Goal: Task Accomplishment & Management: Complete application form

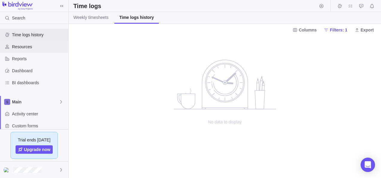
click at [43, 47] on span "Resources" at bounding box center [39, 47] width 54 height 6
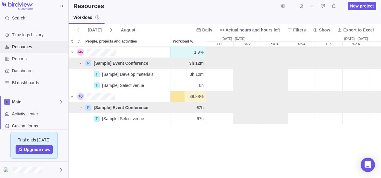
scroll to position [126, 308]
click at [37, 45] on span "Resources" at bounding box center [39, 47] width 54 height 6
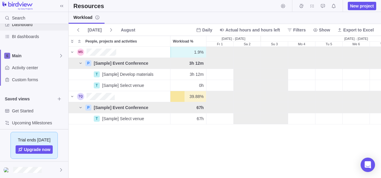
scroll to position [50, 0]
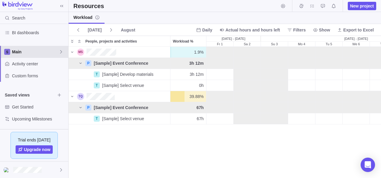
click at [63, 51] on icon at bounding box center [61, 51] width 5 height 5
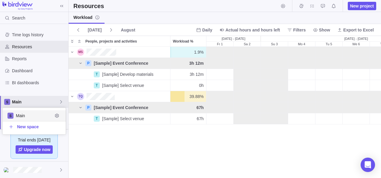
click at [36, 44] on div "Time logs history Resources Reports Dashboard BI dashboards Main Activity cente…" at bounding box center [34, 76] width 68 height 105
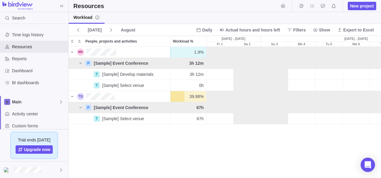
click at [294, 159] on div "1.9% 1.9% 0h 0h 0h 0h 3h 12m P [Sample] Event Conference 3h 12m 0h 0h 0h 0h 3h …" at bounding box center [225, 112] width 312 height 131
click at [29, 43] on div "Resources" at bounding box center [34, 47] width 68 height 12
click at [28, 31] on div "Time logs history" at bounding box center [34, 35] width 68 height 12
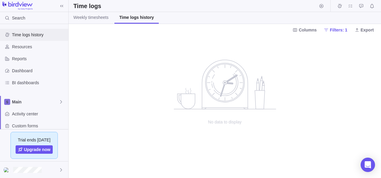
click at [30, 36] on span "Time logs history" at bounding box center [39, 35] width 54 height 6
click at [25, 44] on span "Resources" at bounding box center [39, 47] width 54 height 6
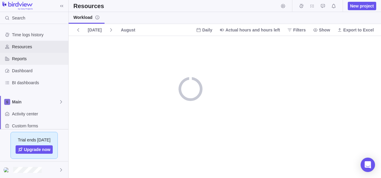
click at [24, 54] on div "Reports" at bounding box center [34, 59] width 68 height 12
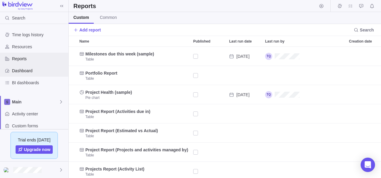
scroll to position [127, 308]
click at [28, 70] on span "Dashboard" at bounding box center [39, 71] width 54 height 6
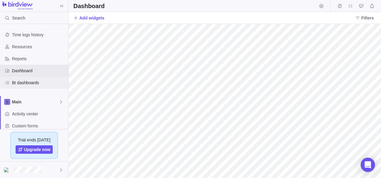
click at [36, 85] on div "BI dashboards" at bounding box center [34, 83] width 68 height 12
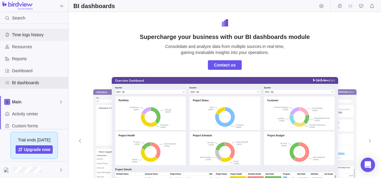
click at [23, 33] on span "Time logs history" at bounding box center [39, 35] width 54 height 6
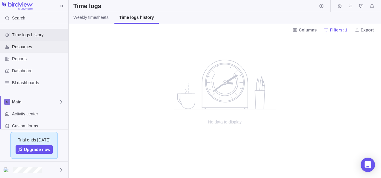
click at [22, 45] on span "Resources" at bounding box center [39, 47] width 54 height 6
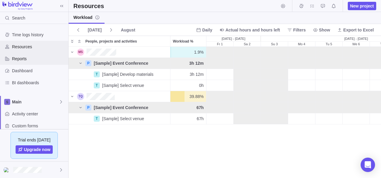
scroll to position [126, 308]
click at [26, 60] on span "Reports" at bounding box center [39, 59] width 54 height 6
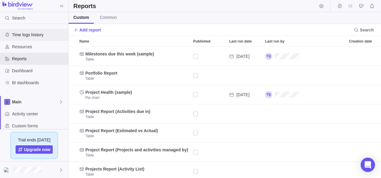
click at [27, 34] on span "Time logs history" at bounding box center [39, 35] width 54 height 6
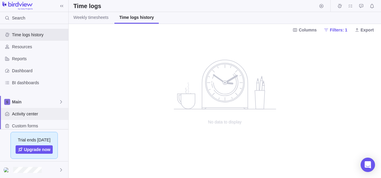
click at [27, 114] on span "Activity center" at bounding box center [39, 114] width 54 height 6
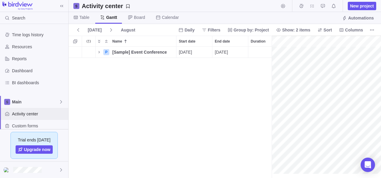
scroll to position [0, 1193]
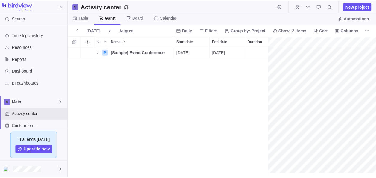
scroll to position [0, 1193]
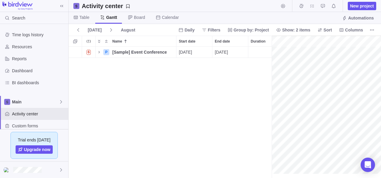
click at [358, 7] on span "New project" at bounding box center [362, 6] width 24 height 6
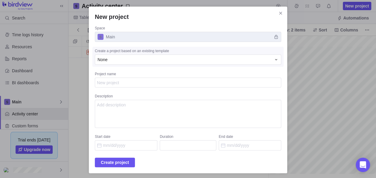
type textarea "x"
click at [151, 35] on span "Main" at bounding box center [188, 37] width 187 height 10
click at [128, 59] on div "None" at bounding box center [185, 60] width 174 height 6
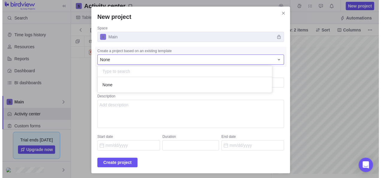
scroll to position [11, 170]
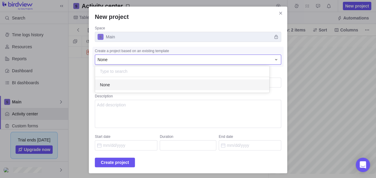
click at [273, 123] on div "New project Space Main Create a project based on an existing template None None…" at bounding box center [188, 90] width 376 height 180
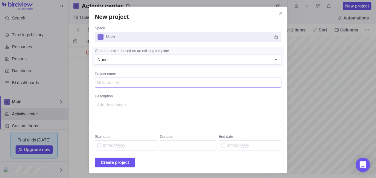
click at [185, 85] on textarea "Project name" at bounding box center [188, 83] width 187 height 10
type textarea "S"
type textarea "x"
type textarea "SA"
type textarea "x"
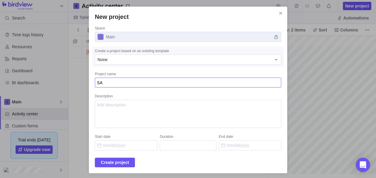
type textarea "SAP"
type textarea "x"
type textarea "SAP"
type textarea "x"
type textarea "SAP M"
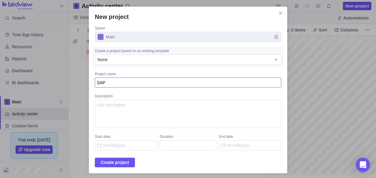
type textarea "x"
type textarea "SAP MP"
type textarea "x"
type textarea "SAP MP"
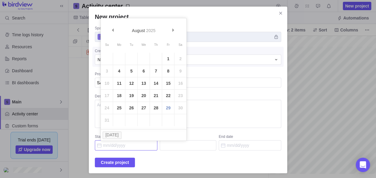
click at [144, 148] on input "Start date" at bounding box center [126, 145] width 63 height 10
click at [168, 58] on link "1" at bounding box center [168, 59] width 12 height 12
type input "[DATE]"
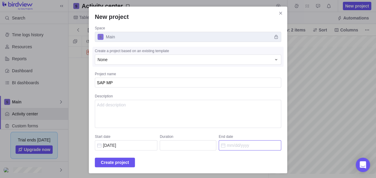
click at [256, 149] on input "End date" at bounding box center [250, 145] width 63 height 10
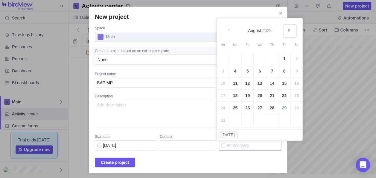
click at [290, 30] on span "Next" at bounding box center [289, 29] width 3 height 3
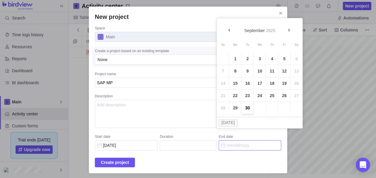
click at [246, 107] on link "30" at bounding box center [248, 108] width 12 height 12
type input "43"
type input "[DATE]"
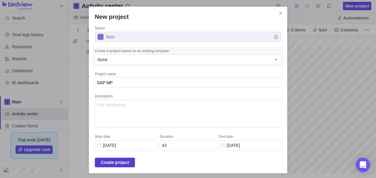
click at [129, 160] on span "Create project" at bounding box center [115, 162] width 28 height 7
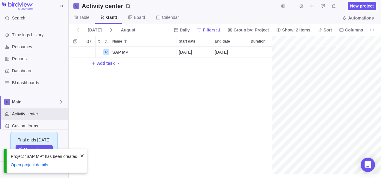
scroll to position [127, 199]
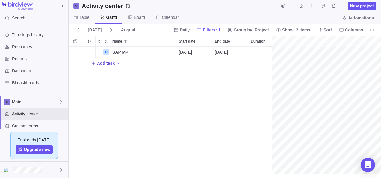
click at [96, 64] on span "Add task" at bounding box center [103, 63] width 24 height 8
type input "Consulting"
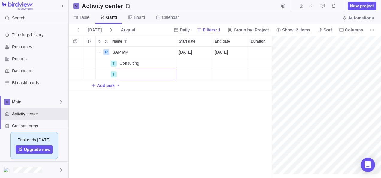
click at [140, 102] on div "P SAP MP Details [DATE] [DATE] 43d Open 3 T Consulting Details Open 28 T Add ta…" at bounding box center [170, 112] width 203 height 131
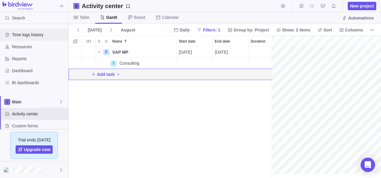
click at [41, 34] on span "Time logs history" at bounding box center [39, 35] width 54 height 6
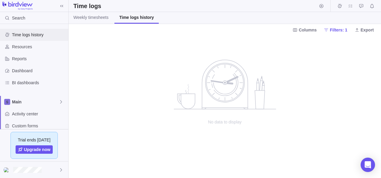
click at [37, 37] on span "Time logs history" at bounding box center [39, 35] width 54 height 6
click at [95, 21] on link "Weekly timesheets" at bounding box center [91, 18] width 45 height 12
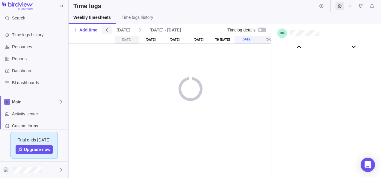
scroll to position [33340, 0]
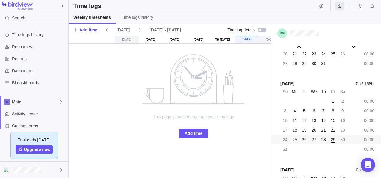
click at [295, 139] on span "25" at bounding box center [294, 140] width 5 height 6
click at [296, 139] on span "25" at bounding box center [294, 140] width 5 height 6
click at [199, 130] on span "Add time" at bounding box center [193, 133] width 18 height 7
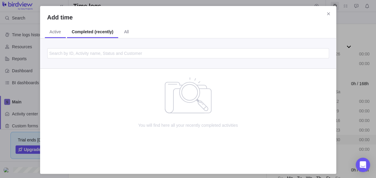
click at [57, 31] on span "Active" at bounding box center [55, 32] width 11 height 6
click at [123, 31] on span "All" at bounding box center [124, 32] width 5 height 6
click at [97, 31] on span "Completed (recently)" at bounding box center [91, 32] width 39 height 6
click at [322, 11] on div "Add time Active Completed (recently) All You will find here all your recently c…" at bounding box center [188, 90] width 296 height 168
click at [326, 12] on icon "Close" at bounding box center [328, 13] width 5 height 5
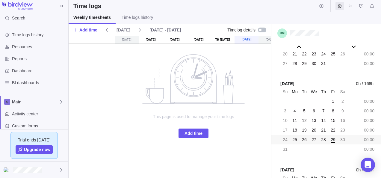
click at [135, 40] on div "[DATE]" at bounding box center [127, 40] width 24 height 8
click at [190, 110] on div "This page is used to manage your time logs Add time" at bounding box center [194, 96] width 120 height 84
click at [202, 131] on span "Add time" at bounding box center [193, 133] width 30 height 10
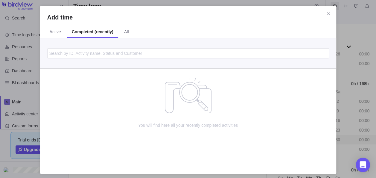
drag, startPoint x: 331, startPoint y: 13, endPoint x: 303, endPoint y: 16, distance: 27.6
click at [330, 13] on icon "Close" at bounding box center [328, 13] width 5 height 5
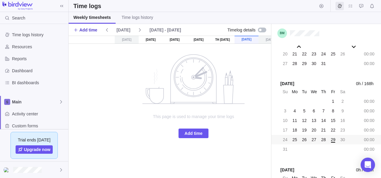
click at [83, 30] on span "Add time" at bounding box center [88, 30] width 18 height 6
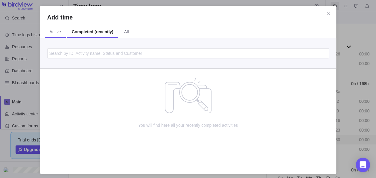
click at [54, 29] on span "Active" at bounding box center [55, 32] width 11 height 6
click at [109, 58] on input "Add time" at bounding box center [188, 53] width 282 height 10
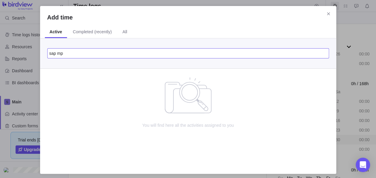
type input "sap mp"
click at [332, 20] on div "Add time" at bounding box center [188, 17] width 296 height 8
click at [328, 13] on icon "Close" at bounding box center [328, 13] width 3 height 3
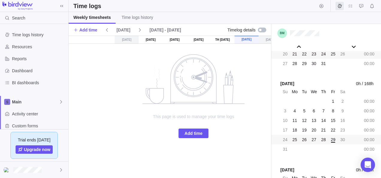
click at [299, 55] on div "20 21 22 23 24 25 26 00:00" at bounding box center [326, 54] width 110 height 10
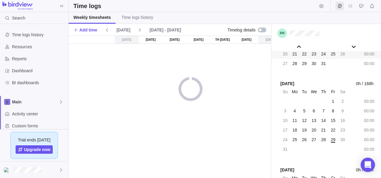
scroll to position [33285, 0]
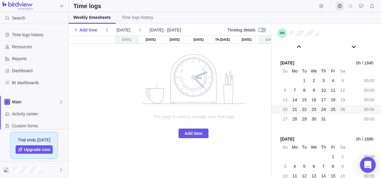
click at [369, 166] on icon "Open Intercom Messenger" at bounding box center [367, 165] width 7 height 8
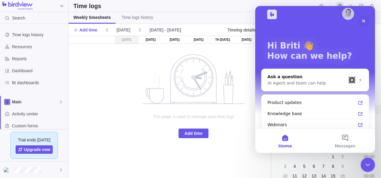
scroll to position [15, 0]
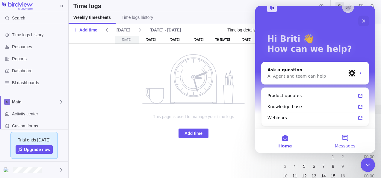
click at [348, 138] on button "Messages" at bounding box center [345, 141] width 60 height 24
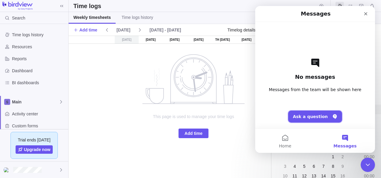
click at [305, 113] on button "Ask a question" at bounding box center [315, 116] width 54 height 12
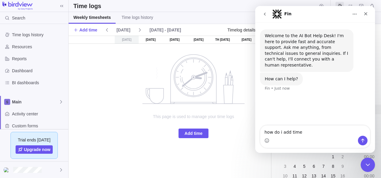
type textarea "how do i add time?"
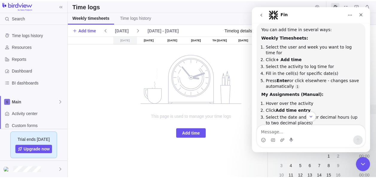
scroll to position [83, 0]
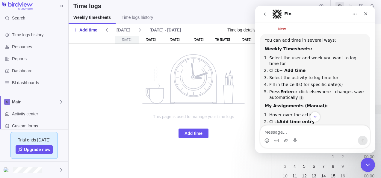
click at [88, 29] on span "Add time" at bounding box center [88, 30] width 18 height 6
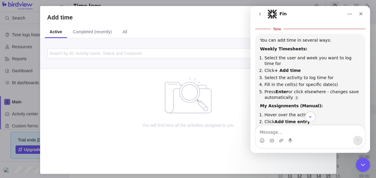
scroll to position [75, 0]
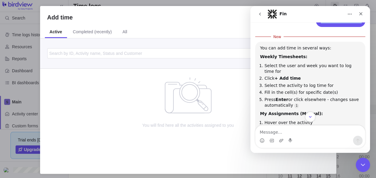
drag, startPoint x: 302, startPoint y: 16, endPoint x: 297, endPoint y: 30, distance: 14.9
click at [297, 30] on div "Fin Welcome to the AI Bot Help Desk! I'm here to provide fast and accurate supp…" at bounding box center [311, 79] width 120 height 147
drag, startPoint x: 297, startPoint y: 30, endPoint x: 362, endPoint y: 13, distance: 67.2
click at [362, 13] on icon "Close" at bounding box center [361, 13] width 5 height 5
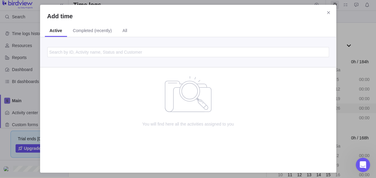
scroll to position [2, 0]
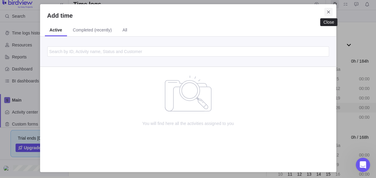
click at [331, 10] on span "Close" at bounding box center [329, 12] width 8 height 8
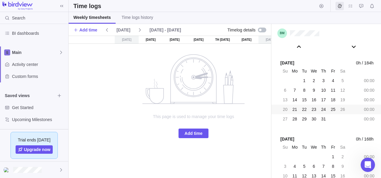
scroll to position [50, 0]
click at [23, 62] on span "Activity center" at bounding box center [39, 64] width 54 height 6
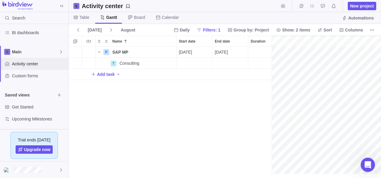
scroll to position [0, 746]
click at [155, 52] on span "Details" at bounding box center [157, 52] width 14 height 6
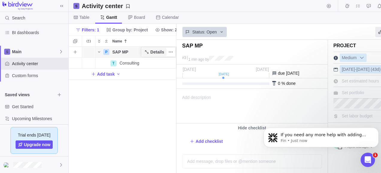
scroll to position [205, 0]
type textarea "SAP MP"
